Goal: Task Accomplishment & Management: Manage account settings

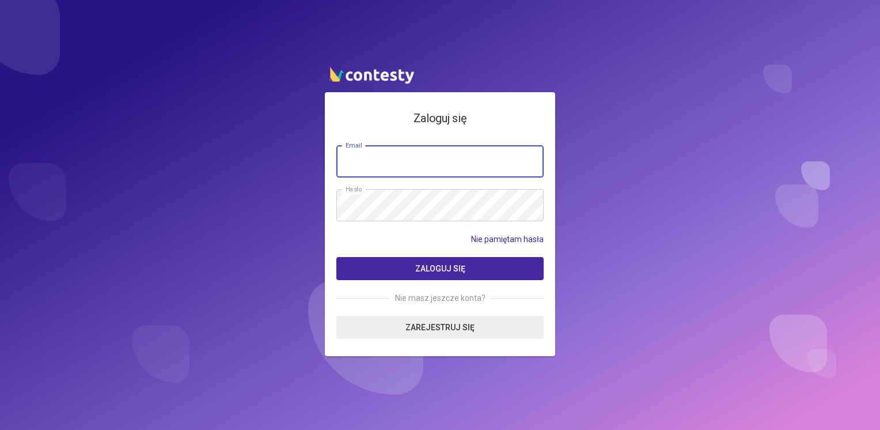
click at [448, 162] on input "email" at bounding box center [439, 161] width 207 height 32
type input "**********"
click at [336, 257] on button "Zaloguj się" at bounding box center [439, 268] width 207 height 23
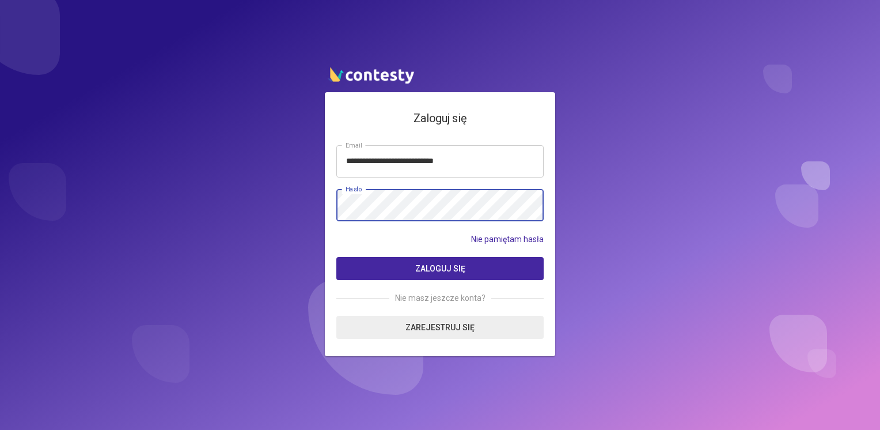
click at [336, 257] on button "Zaloguj się" at bounding box center [439, 268] width 207 height 23
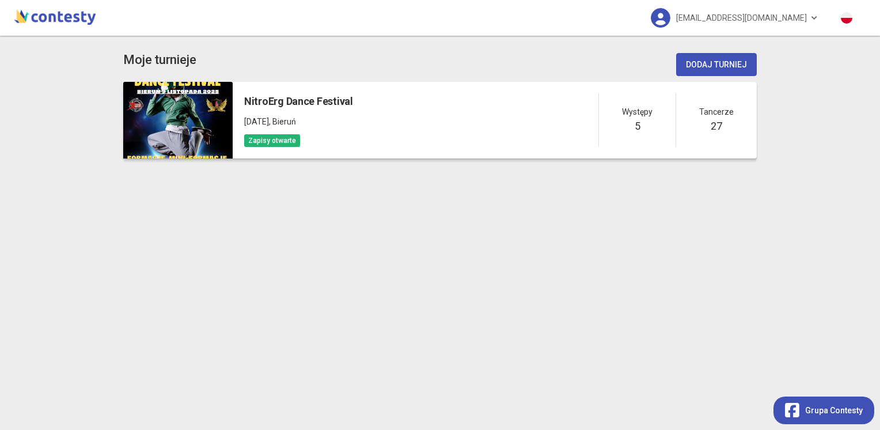
click at [273, 99] on h5 "NitroErg Dance Festival" at bounding box center [298, 101] width 109 height 16
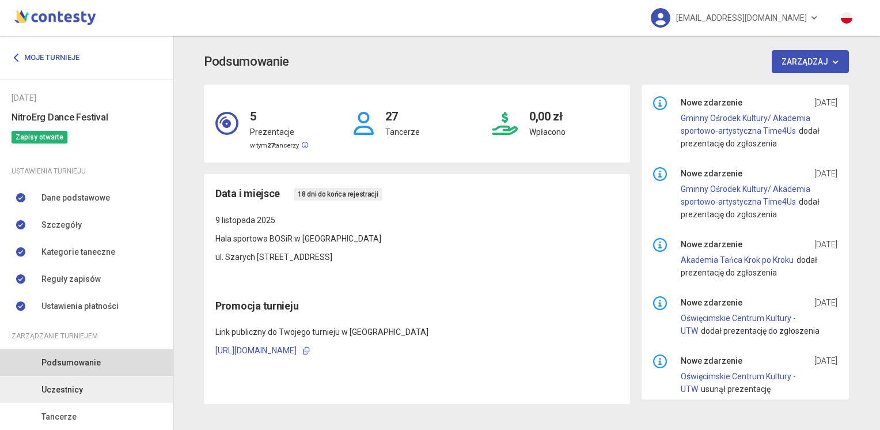
click at [62, 394] on span "Uczestnicy" at bounding box center [61, 389] width 41 height 13
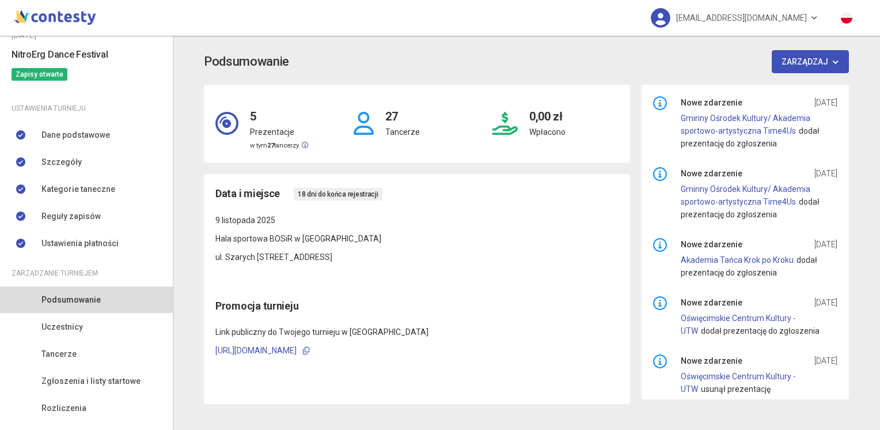
scroll to position [67, 0]
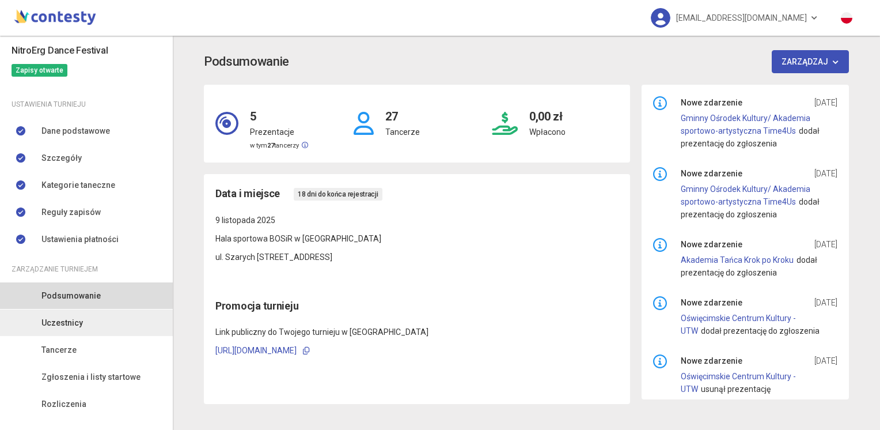
click at [59, 328] on span "Uczestnicy" at bounding box center [61, 322] width 41 height 13
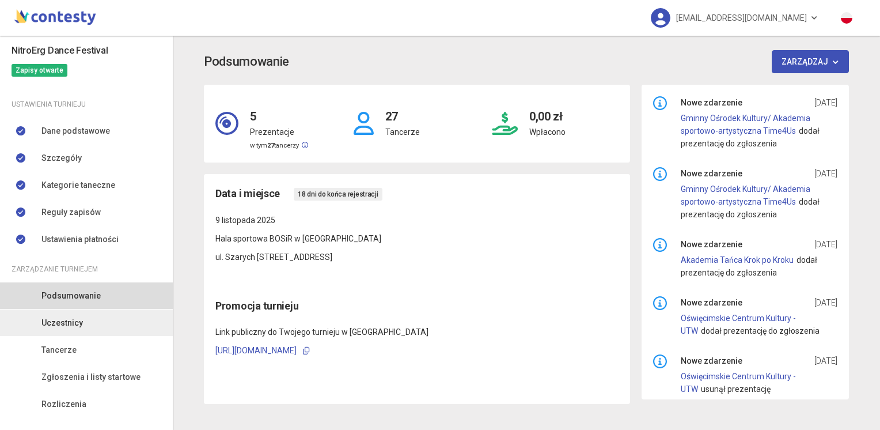
click at [59, 328] on span "Uczestnicy" at bounding box center [61, 322] width 41 height 13
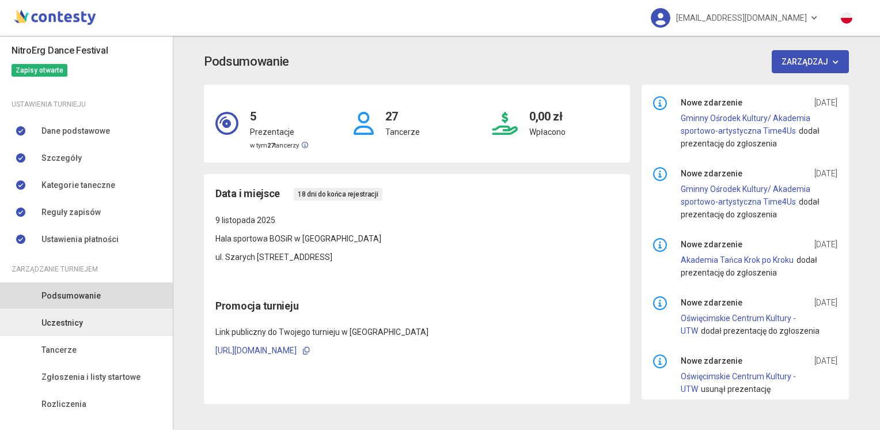
click at [59, 328] on span "Uczestnicy" at bounding box center [61, 322] width 41 height 13
click at [75, 327] on span "Uczestnicy" at bounding box center [61, 322] width 41 height 13
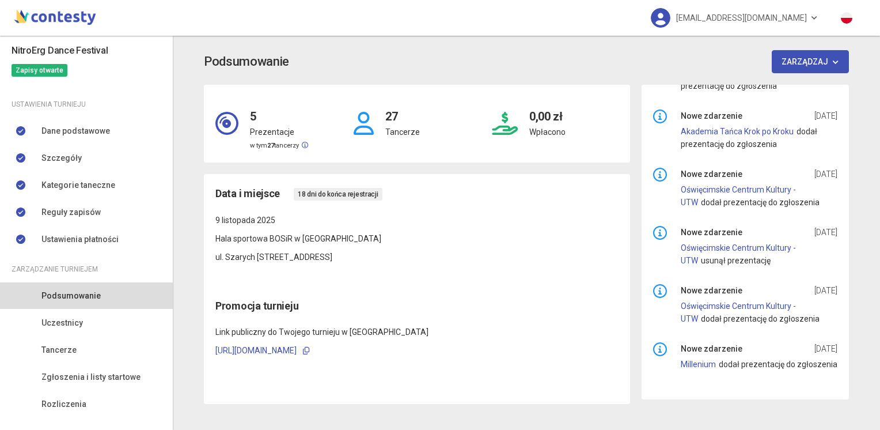
scroll to position [0, 0]
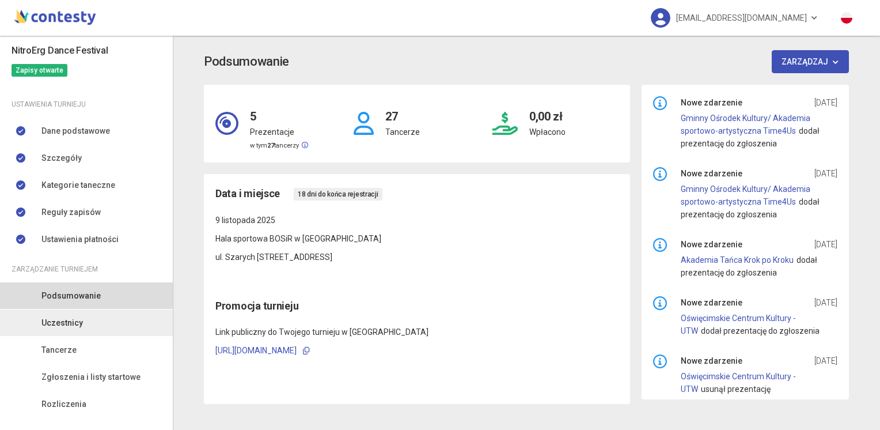
click at [71, 324] on span "Uczestnicy" at bounding box center [61, 322] width 41 height 13
click at [75, 330] on link "Uczestnicy" at bounding box center [86, 322] width 173 height 26
click at [57, 326] on span "Uczestnicy" at bounding box center [61, 322] width 41 height 13
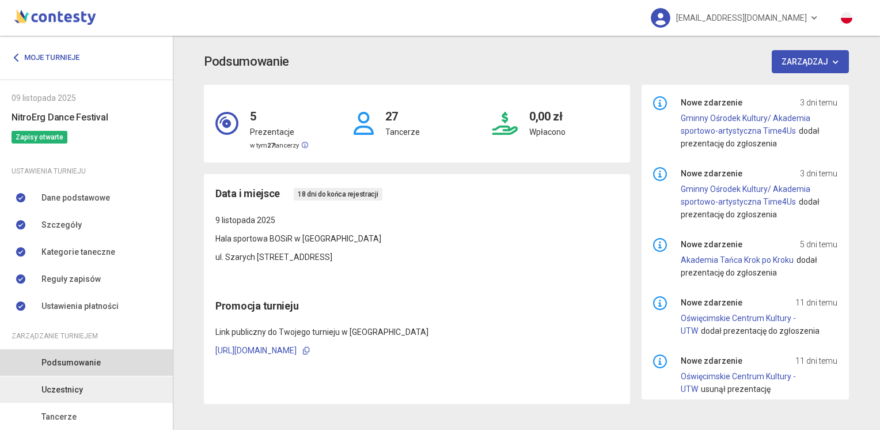
click at [62, 395] on span "Uczestnicy" at bounding box center [61, 389] width 41 height 13
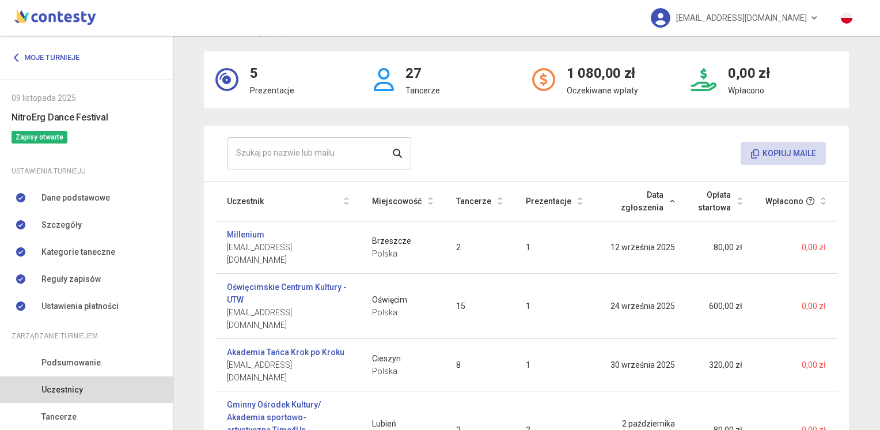
scroll to position [39, 0]
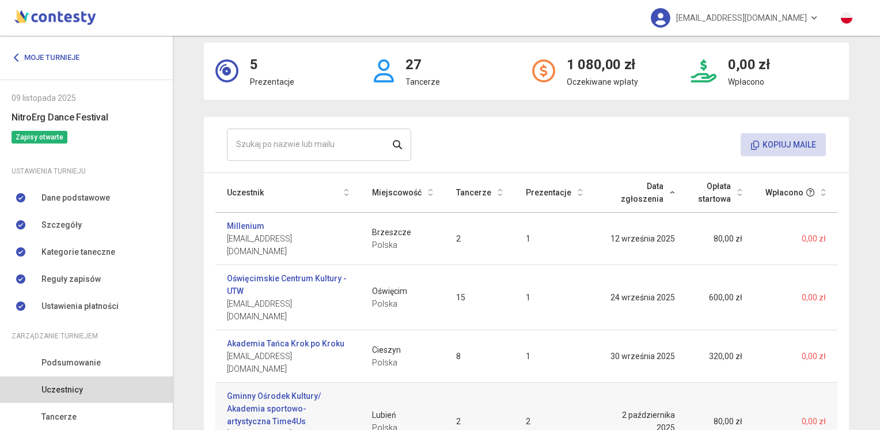
drag, startPoint x: 222, startPoint y: 384, endPoint x: 340, endPoint y: 380, distance: 118.2
click at [340, 383] on td "Gminny Ośrodek Kultury/ Akademia sportowo-artystyczna Time4Us patrycja.krzyszto…" at bounding box center [287, 422] width 145 height 78
copy span "patrycja.krzysztofiak@gmail.com"
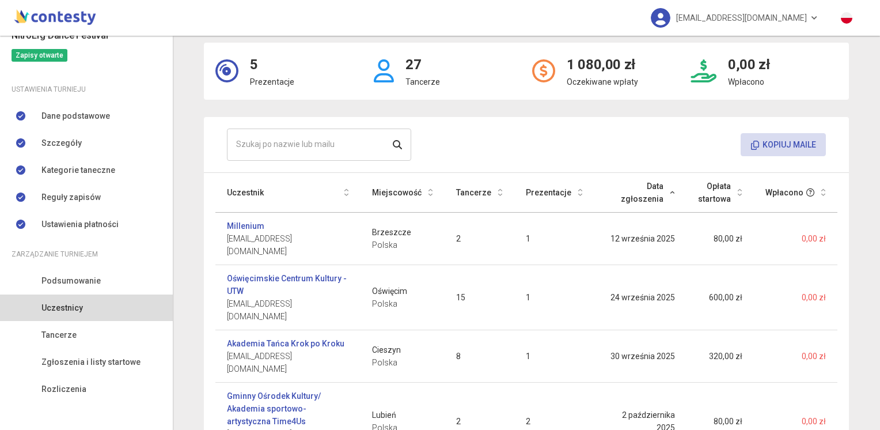
scroll to position [83, 0]
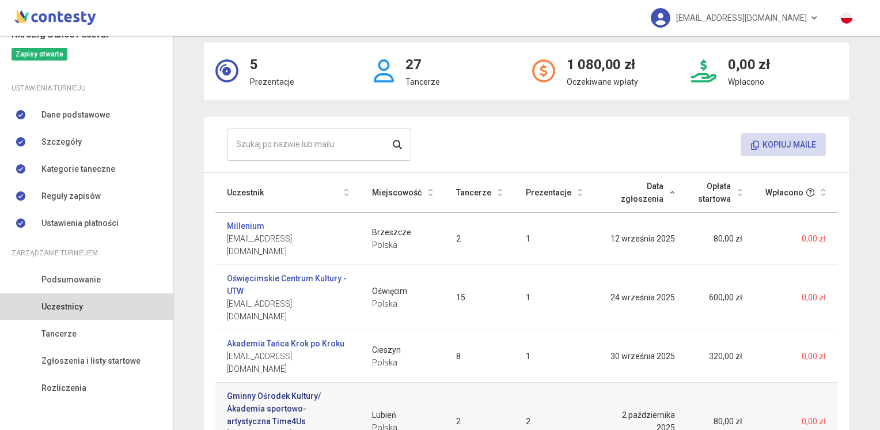
click at [298, 389] on link "Gminny Ośrodek Kultury/ Akademia sportowo-artystyczna Time4Us" at bounding box center [288, 408] width 122 height 38
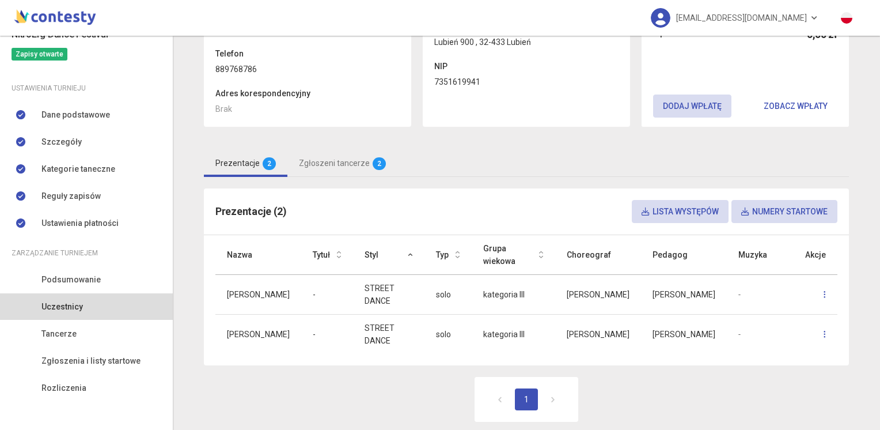
scroll to position [146, 0]
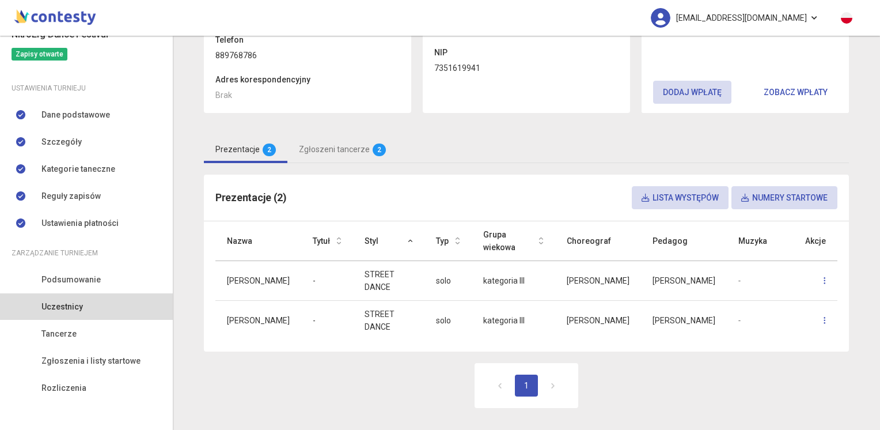
click at [806, 22] on link "nitroergfestiwal@mdk1.tychy.pl" at bounding box center [734, 18] width 191 height 36
click at [715, 59] on link "Wyloguj" at bounding box center [714, 52] width 115 height 22
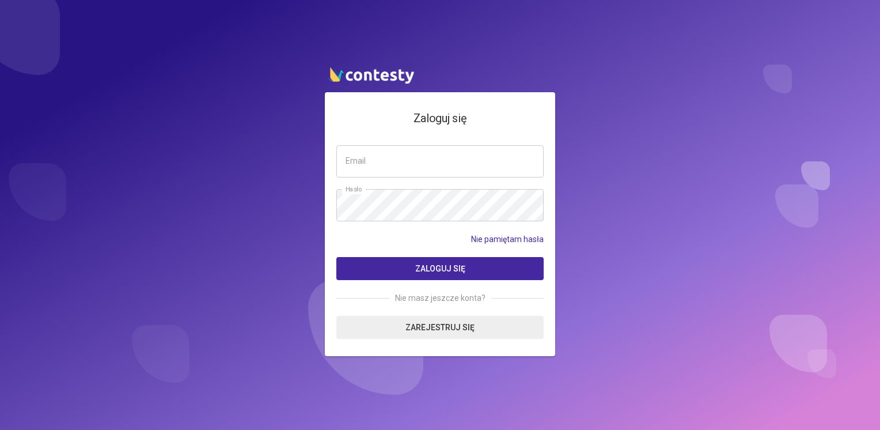
click at [499, 161] on input "email" at bounding box center [439, 161] width 207 height 32
type input "**********"
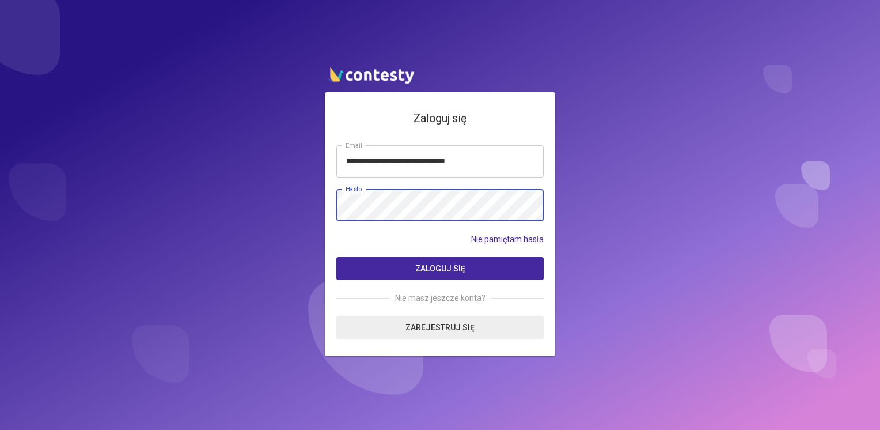
click at [336, 257] on button "Zaloguj się" at bounding box center [439, 268] width 207 height 23
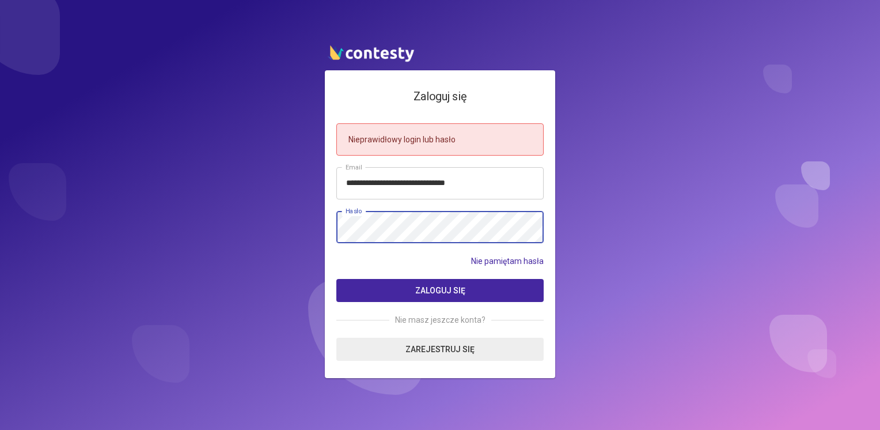
click at [336, 279] on button "Zaloguj się" at bounding box center [439, 290] width 207 height 23
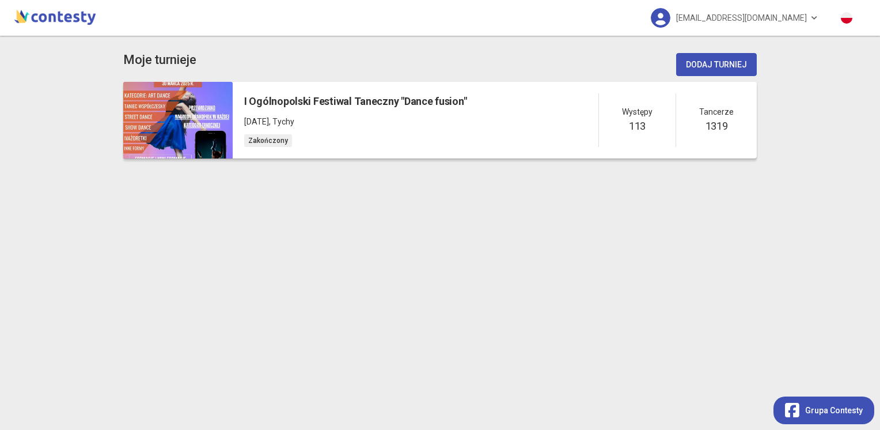
click at [277, 98] on h5 "I Ogólnopolski Festiwal Taneczny "Dance fusion"" at bounding box center [355, 101] width 222 height 16
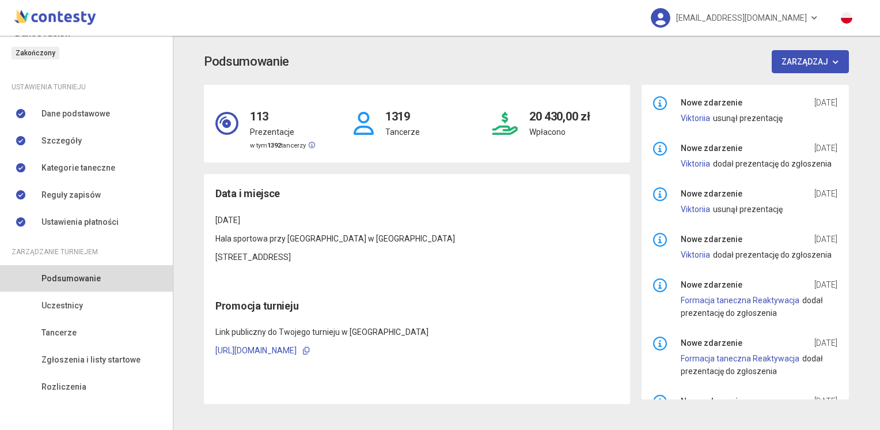
scroll to position [102, 0]
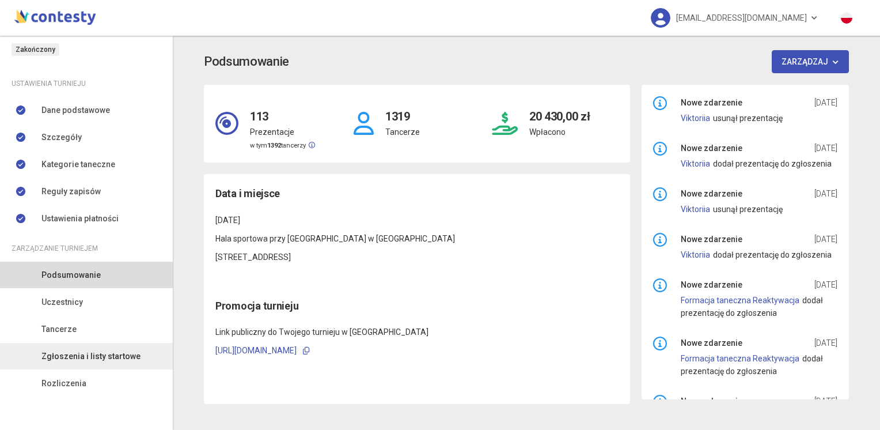
click at [106, 356] on span "Zgłoszenia i listy startowe" at bounding box center [90, 356] width 99 height 13
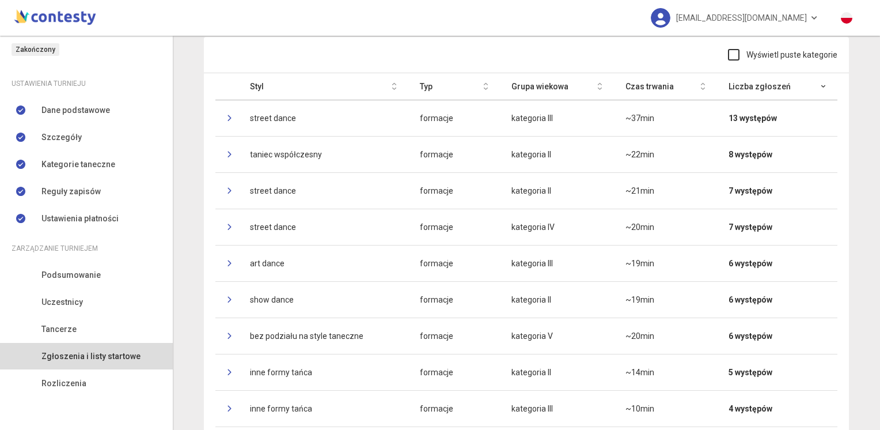
scroll to position [62, 0]
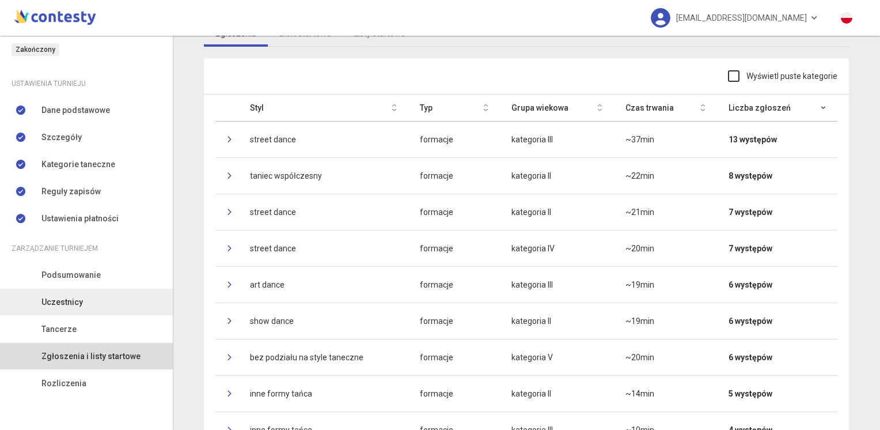
click at [80, 309] on link "Uczestnicy" at bounding box center [86, 302] width 173 height 26
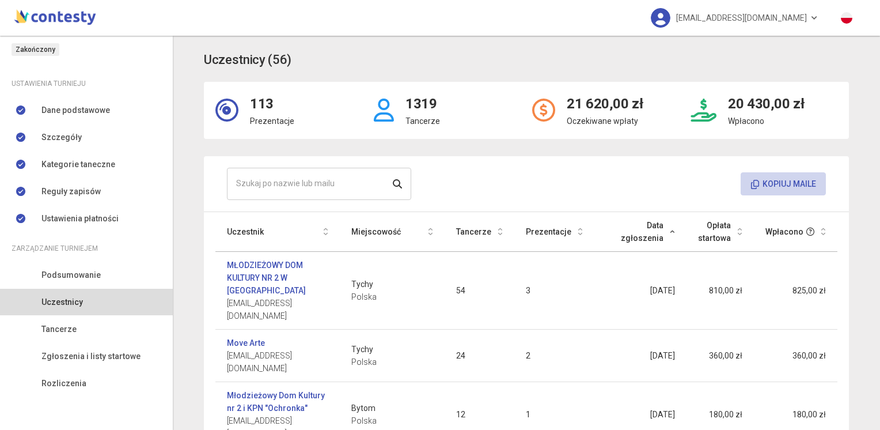
click at [809, 185] on button "Kopiuj maile" at bounding box center [783, 183] width 85 height 23
click at [818, 18] on link "festiwaltaneczny2025@mdk1.tychy.pl" at bounding box center [734, 18] width 191 height 36
click at [716, 51] on link "Wyloguj" at bounding box center [691, 52] width 115 height 22
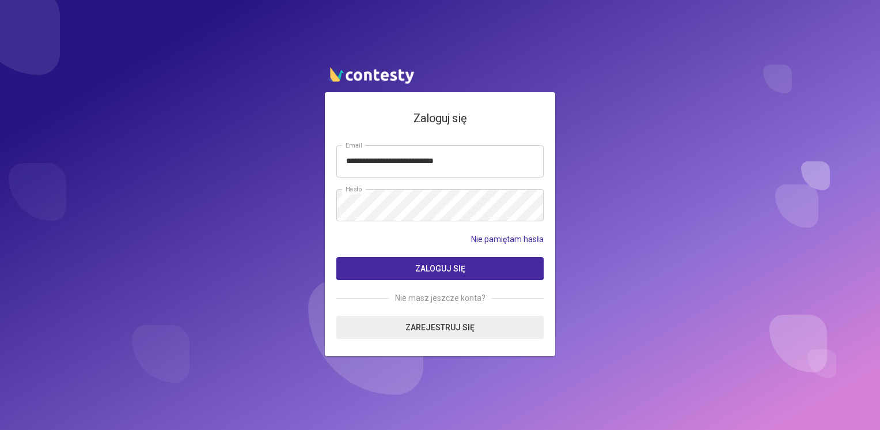
type input "**********"
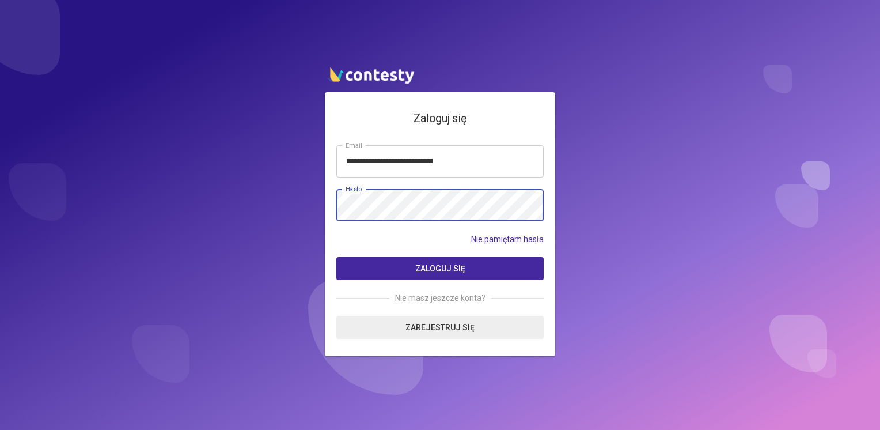
click at [336, 257] on button "Zaloguj się" at bounding box center [439, 268] width 207 height 23
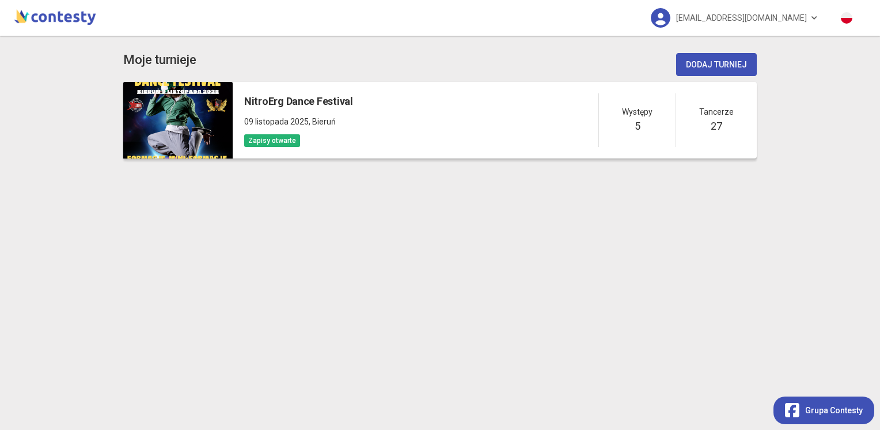
click at [258, 97] on h5 "NitroErg Dance Festival" at bounding box center [298, 101] width 109 height 16
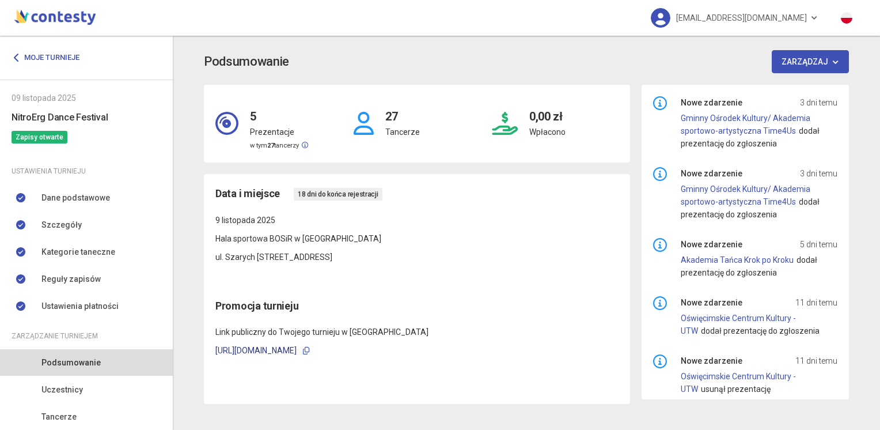
click at [274, 352] on link "https://contesty.pl/7aac9fd2b0192a3bcf724dab75619d7e" at bounding box center [255, 350] width 81 height 9
click at [309, 351] on icon "button" at bounding box center [306, 350] width 6 height 7
click at [802, 19] on span "nitroergfestiwal@mdk1.tychy.pl" at bounding box center [741, 18] width 131 height 24
click at [710, 55] on link "Wyloguj" at bounding box center [714, 52] width 115 height 22
